Goal: Information Seeking & Learning: Find specific fact

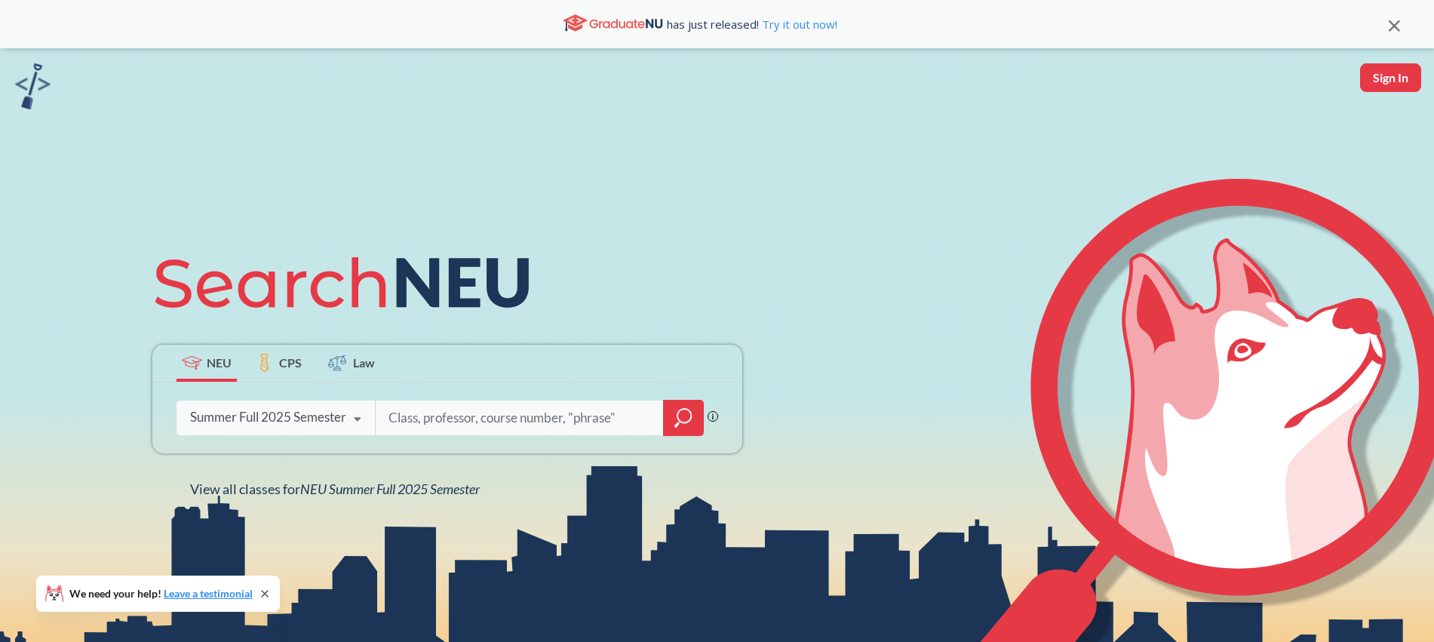
click at [425, 418] on input "search" at bounding box center [519, 418] width 265 height 32
type input "[PERSON_NAME]"
click at [687, 415] on icon "magnifying glass" at bounding box center [683, 417] width 18 height 21
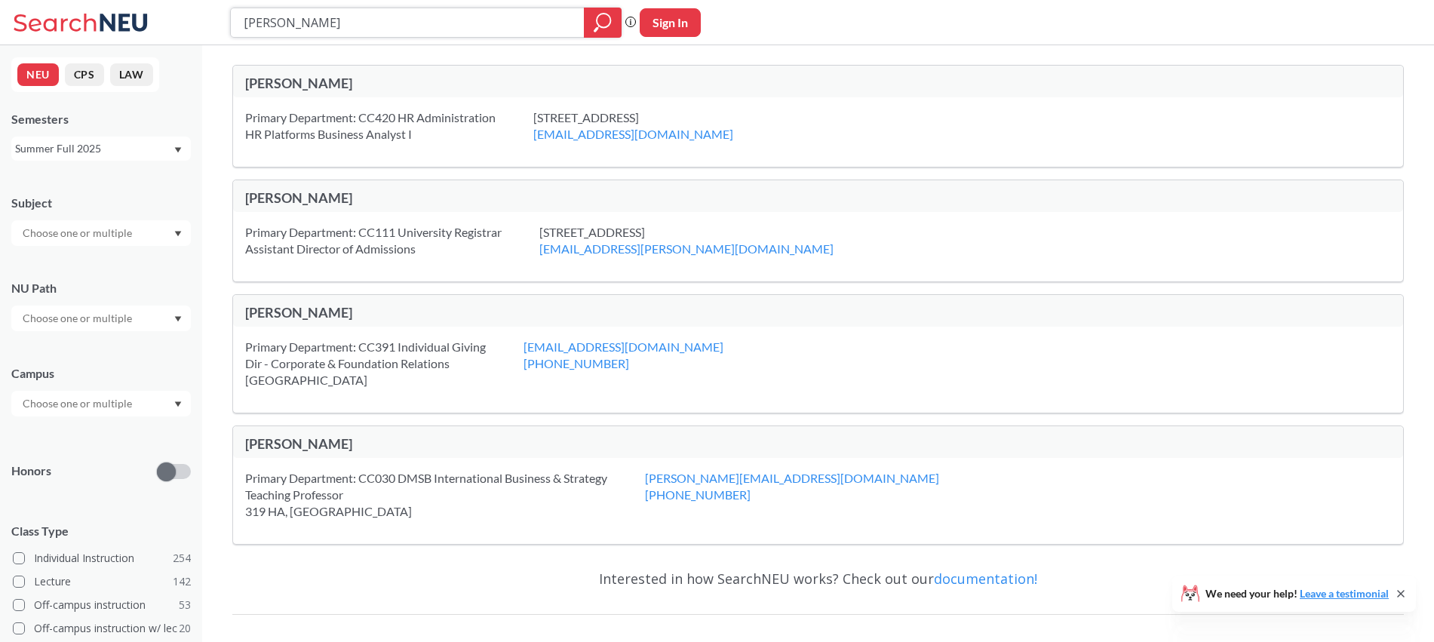
drag, startPoint x: 321, startPoint y: 19, endPoint x: 178, endPoint y: 7, distance: 143.8
click at [178, 7] on div "[PERSON_NAME] folly Phrase search guarantees the exact search appears in the re…" at bounding box center [717, 22] width 1434 height 45
type input "[PERSON_NAME]"
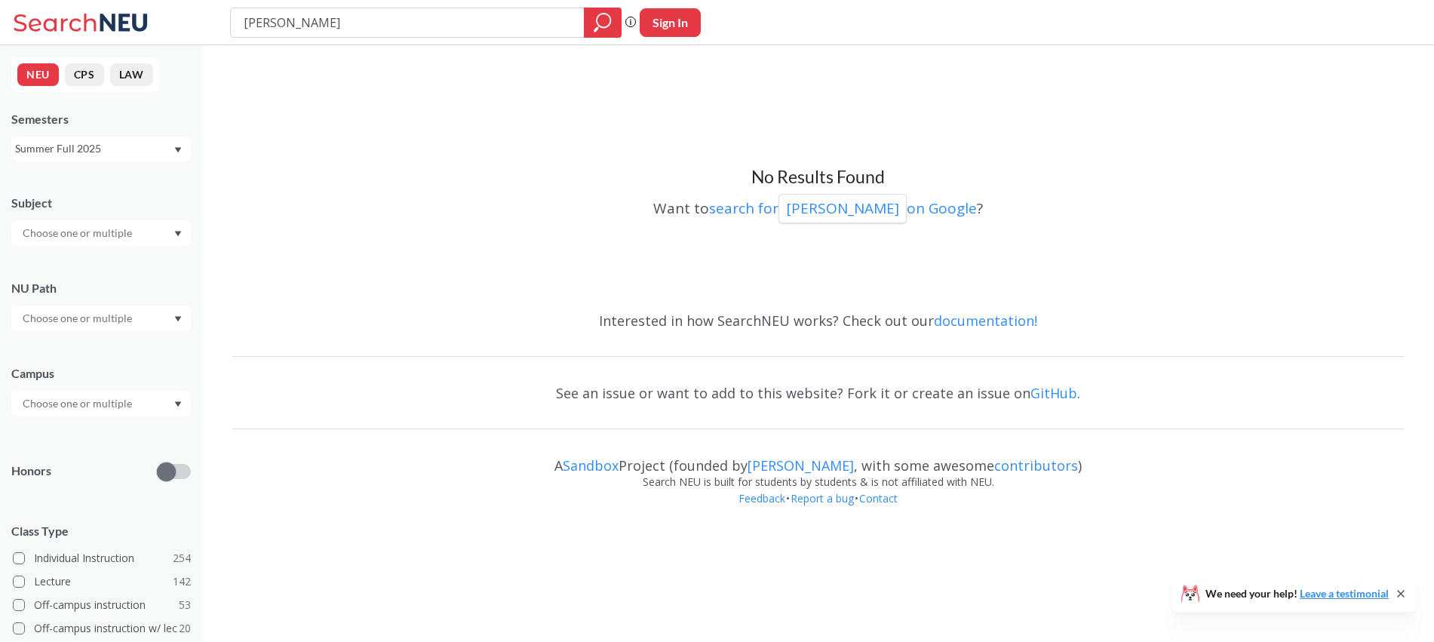
click at [278, 24] on input "[PERSON_NAME]" at bounding box center [407, 23] width 331 height 26
type input "[PERSON_NAME]"
click at [594, 25] on icon "magnifying glass" at bounding box center [603, 22] width 18 height 21
